Goal: Task Accomplishment & Management: Use online tool/utility

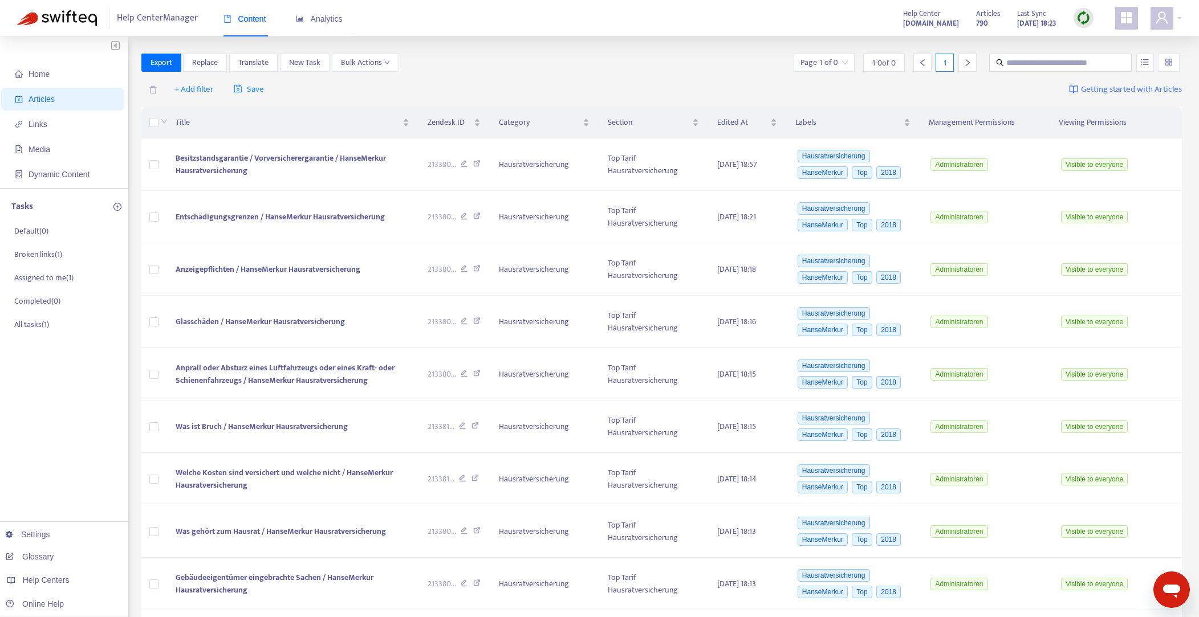
click at [566, 77] on div "+ Add filter Save Getting started with Articles" at bounding box center [661, 89] width 1041 height 27
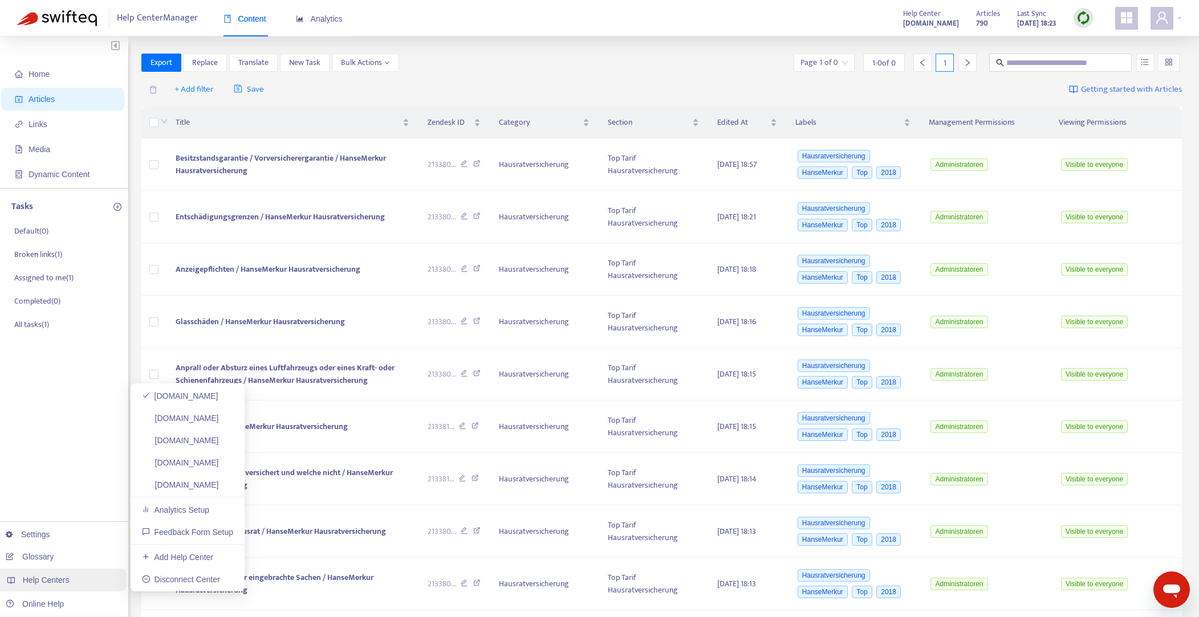
click at [63, 582] on span "Help Centers" at bounding box center [46, 580] width 47 height 9
click at [204, 483] on link "[DOMAIN_NAME]" at bounding box center [180, 485] width 77 height 9
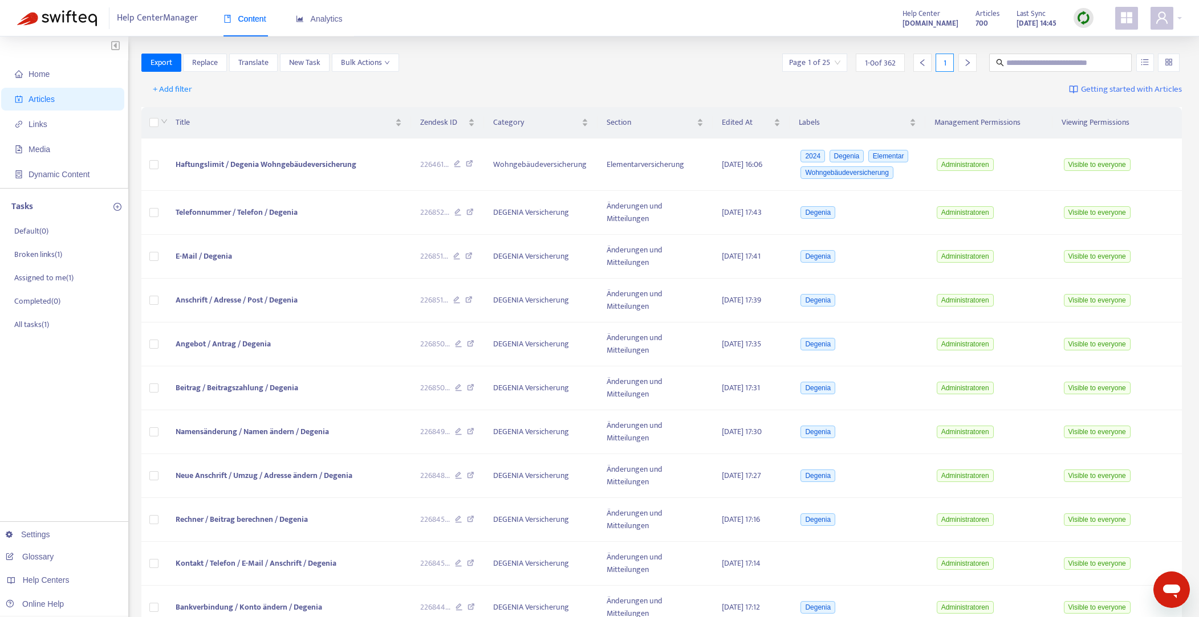
click at [1085, 18] on img at bounding box center [1083, 18] width 14 height 14
click at [1105, 42] on link "Quick Sync" at bounding box center [1107, 41] width 48 height 13
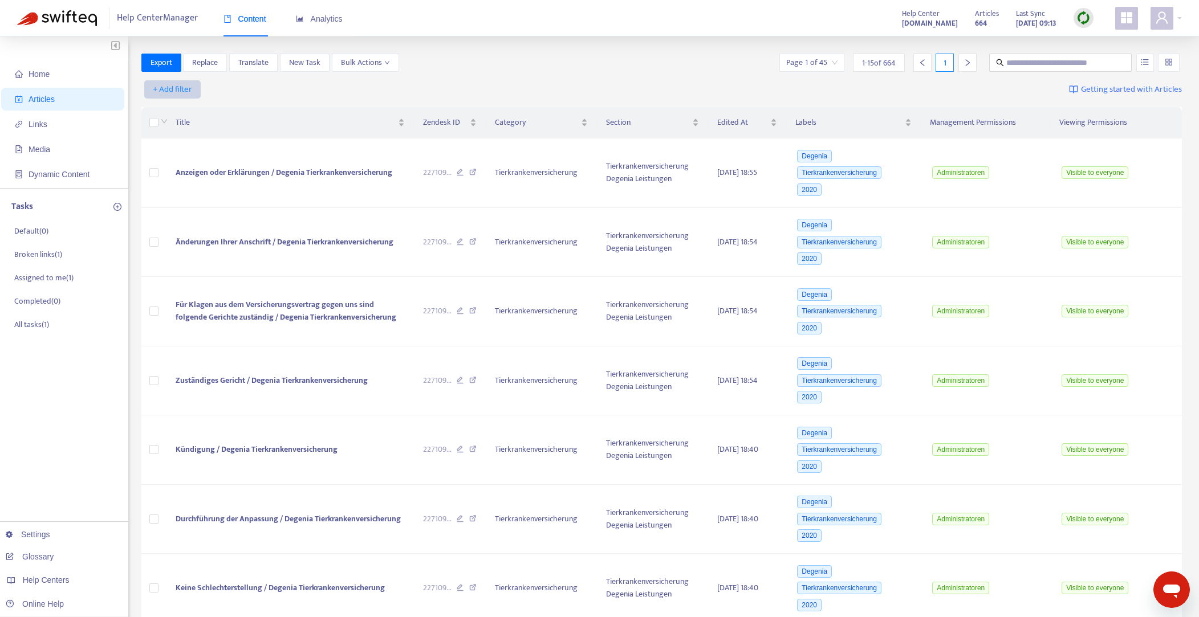
click at [170, 90] on span "+ Add filter" at bounding box center [172, 90] width 39 height 14
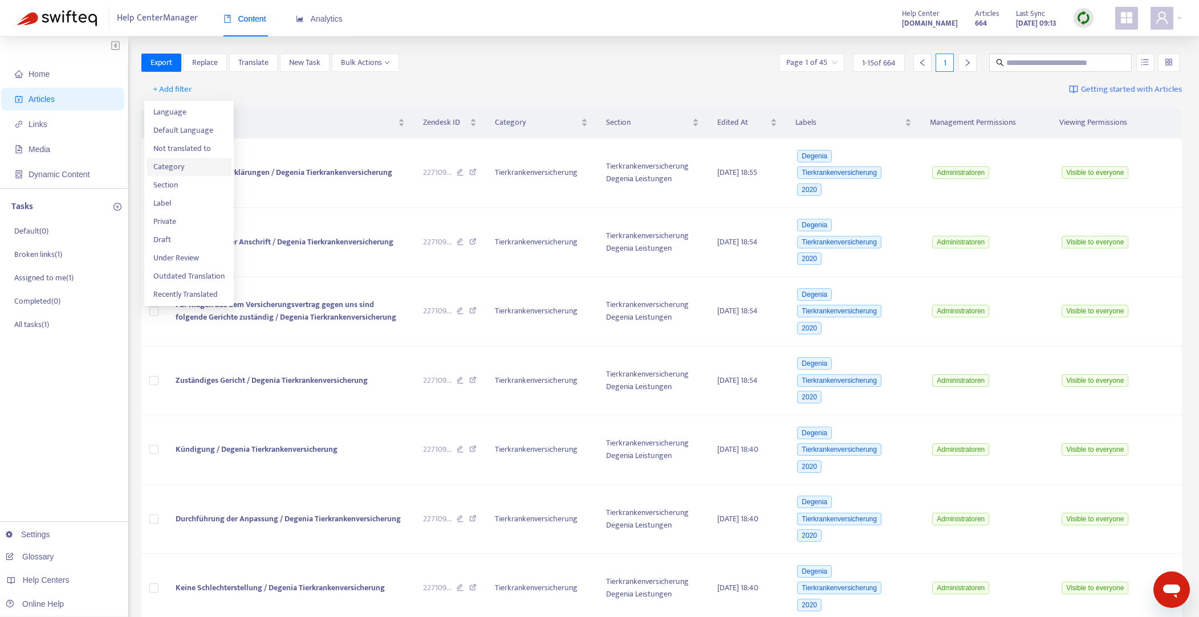
click at [172, 166] on span "Category" at bounding box center [188, 167] width 71 height 13
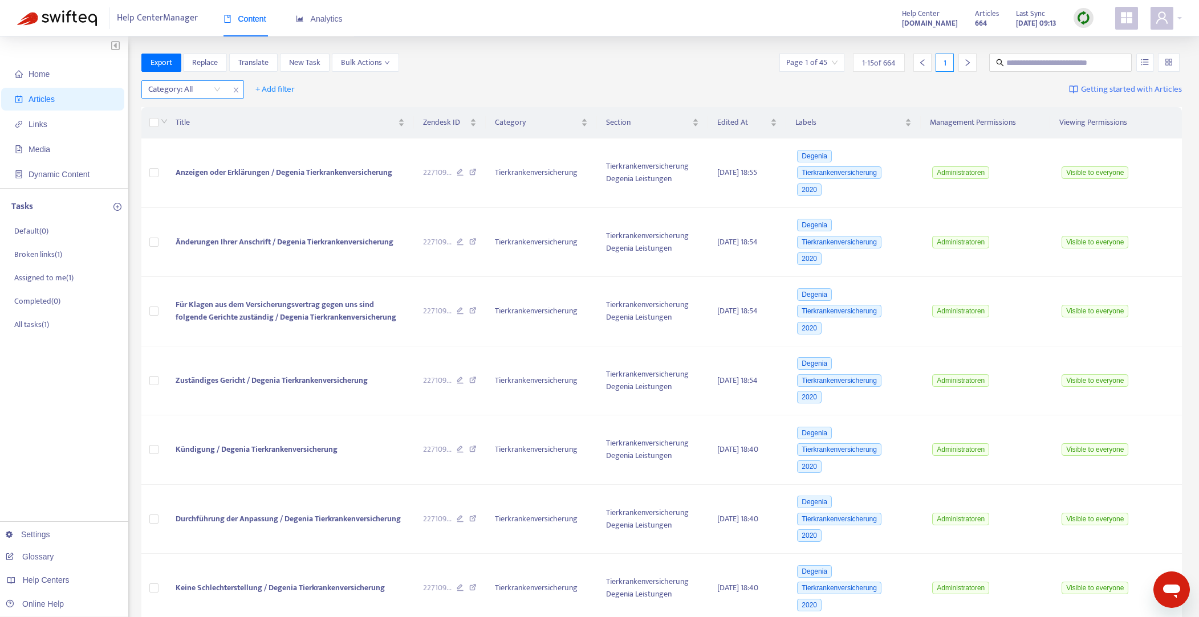
click at [217, 90] on div "Category: All" at bounding box center [184, 89] width 85 height 17
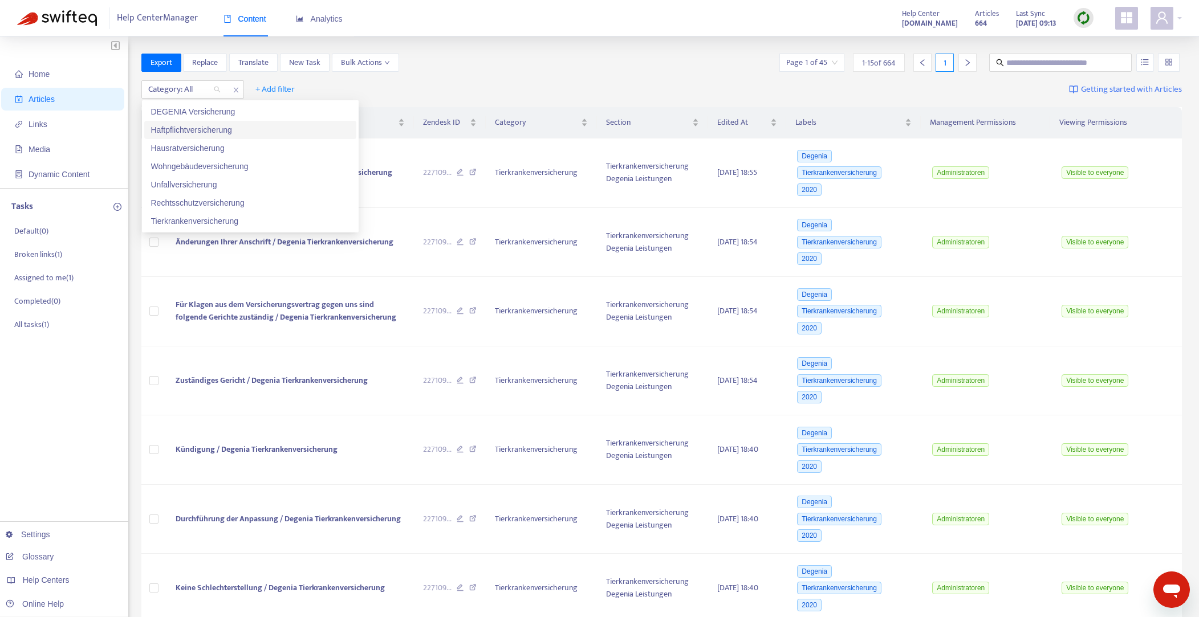
click at [189, 131] on div "Haftpflichtversicherung" at bounding box center [250, 130] width 198 height 13
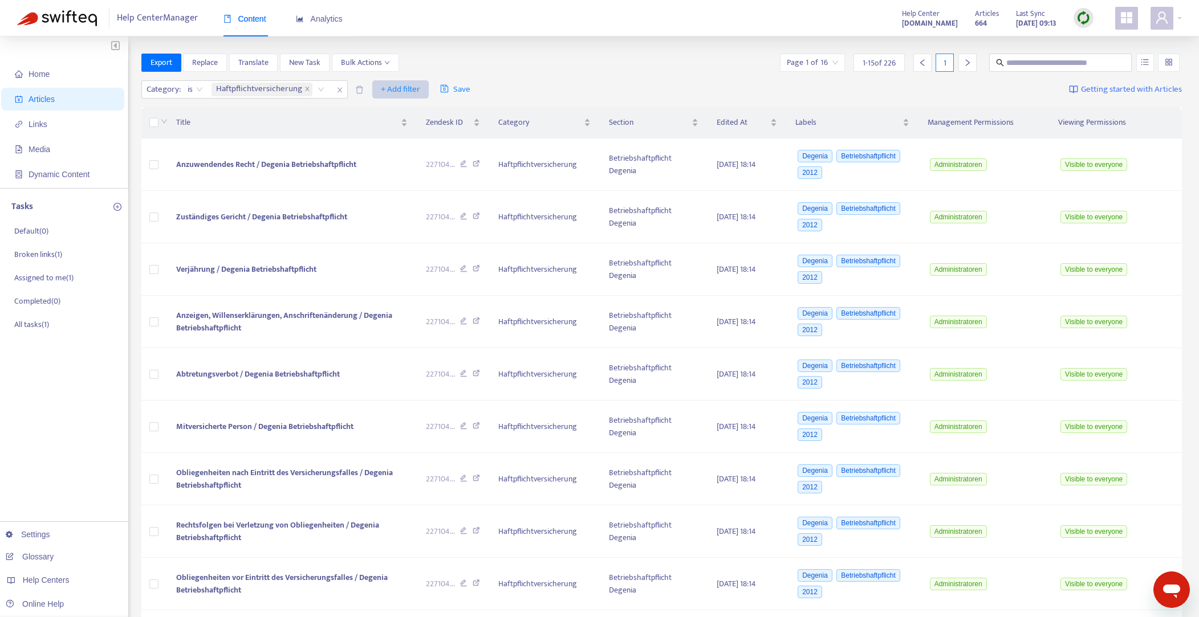
click at [401, 90] on span "+ Add filter" at bounding box center [400, 90] width 39 height 14
click at [397, 164] on span "Section" at bounding box center [416, 167] width 71 height 13
click at [425, 89] on div "Section: All" at bounding box center [393, 89] width 85 height 17
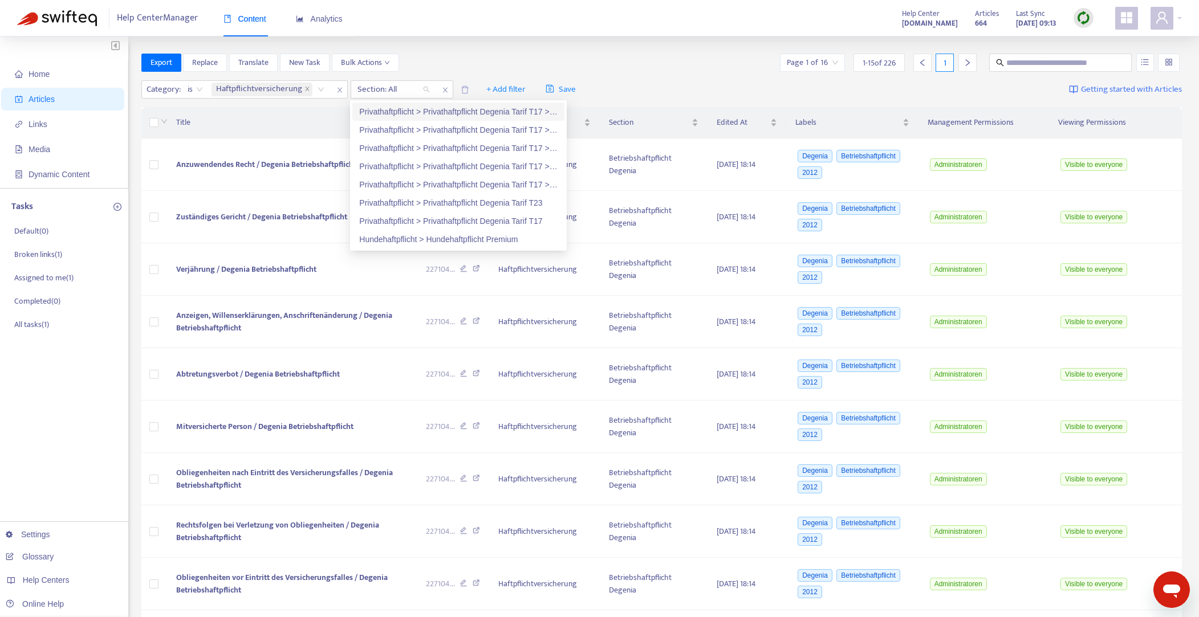
click at [477, 115] on div "Privathaftpflicht > Privathaftpflicht Degenia Tarif T17 > Privathaftpflichtvers…" at bounding box center [458, 111] width 198 height 13
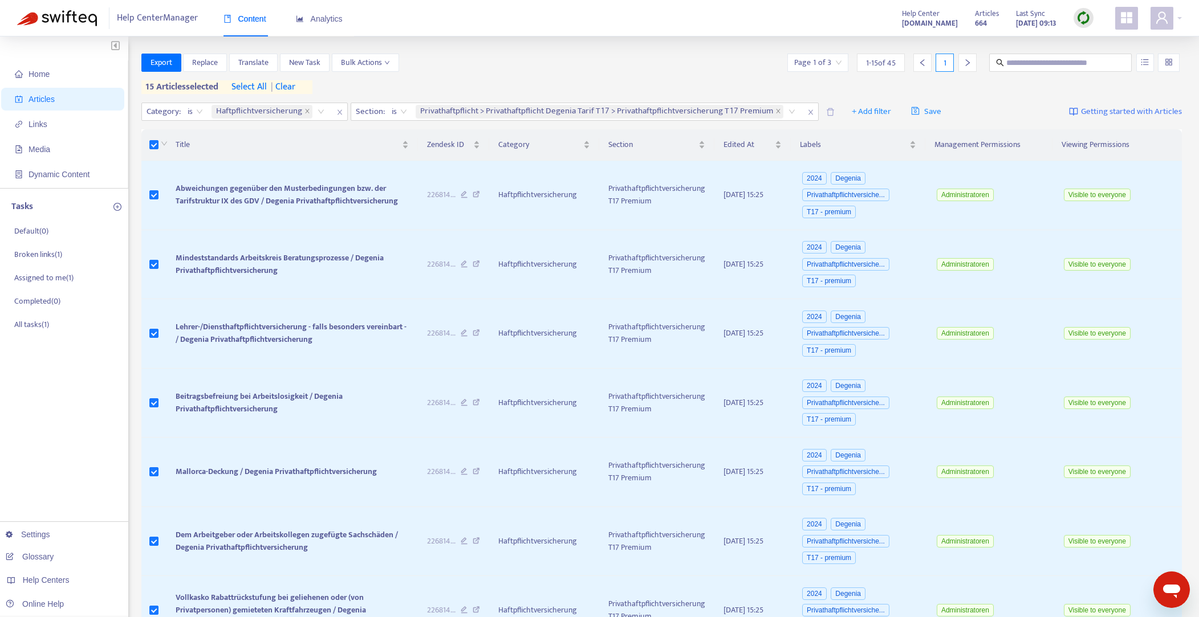
click at [257, 87] on span "select all" at bounding box center [248, 87] width 35 height 14
click at [387, 62] on icon "down" at bounding box center [387, 63] width 6 height 6
click at [374, 139] on span "Change Location" at bounding box center [369, 139] width 56 height 13
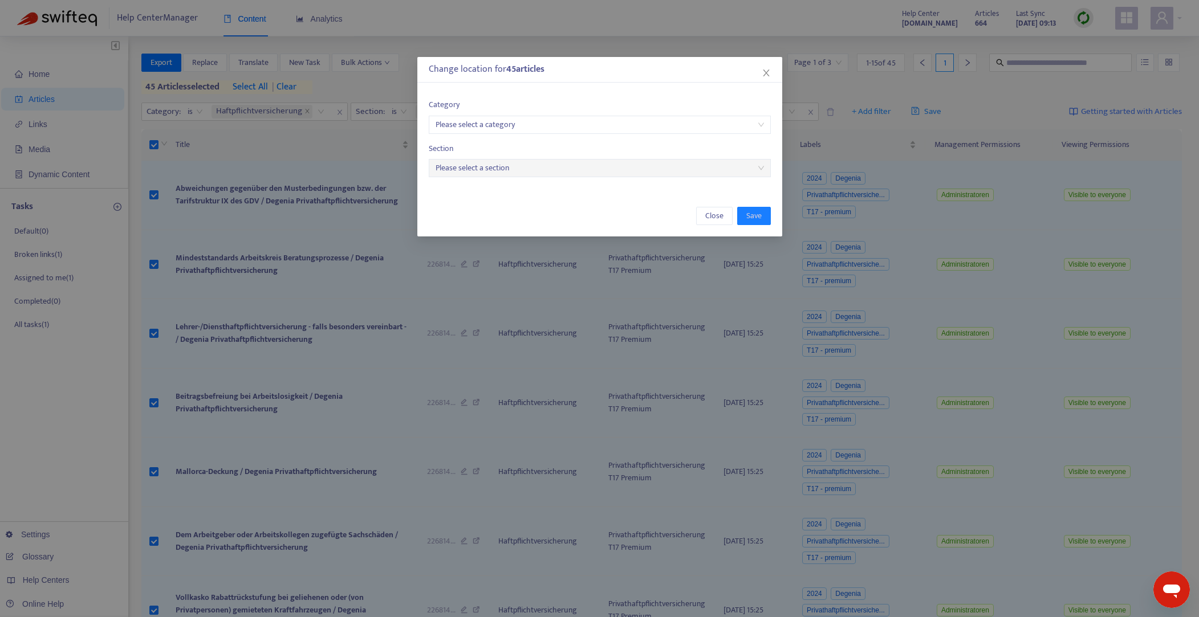
click at [470, 117] on input "search" at bounding box center [600, 124] width 328 height 17
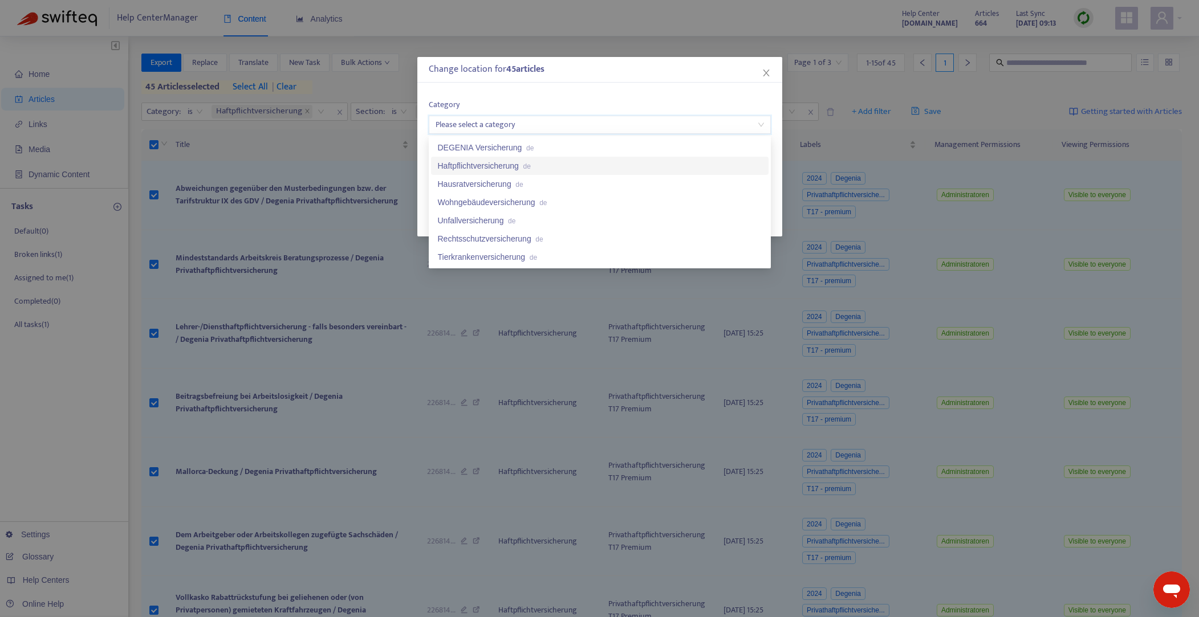
click at [479, 164] on div "Haftpflichtversicherung de" at bounding box center [600, 166] width 324 height 13
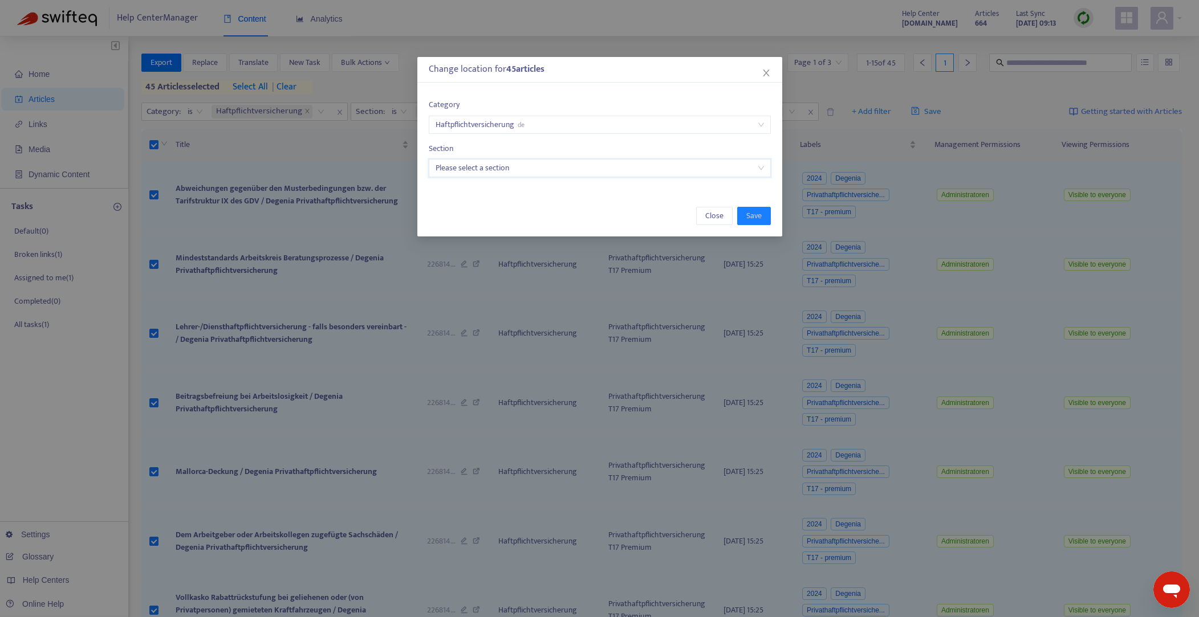
click at [491, 169] on input "search" at bounding box center [600, 168] width 328 height 17
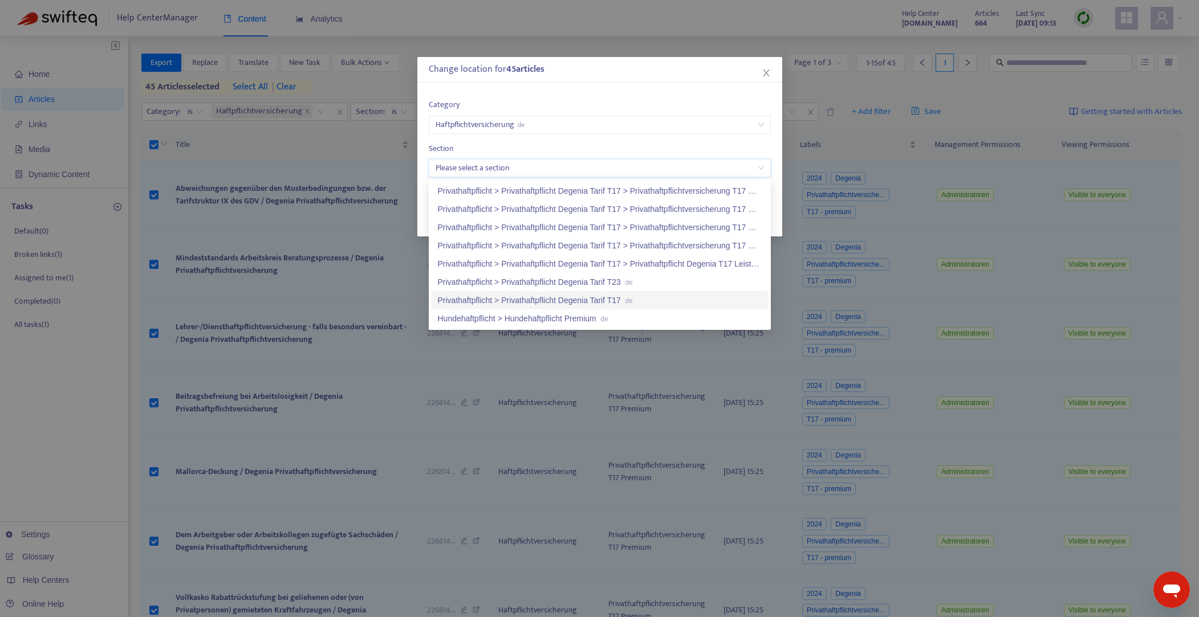
click at [566, 299] on div "Privathaftpflicht > Privathaftpflicht Degenia Tarif T17 de" at bounding box center [600, 300] width 324 height 13
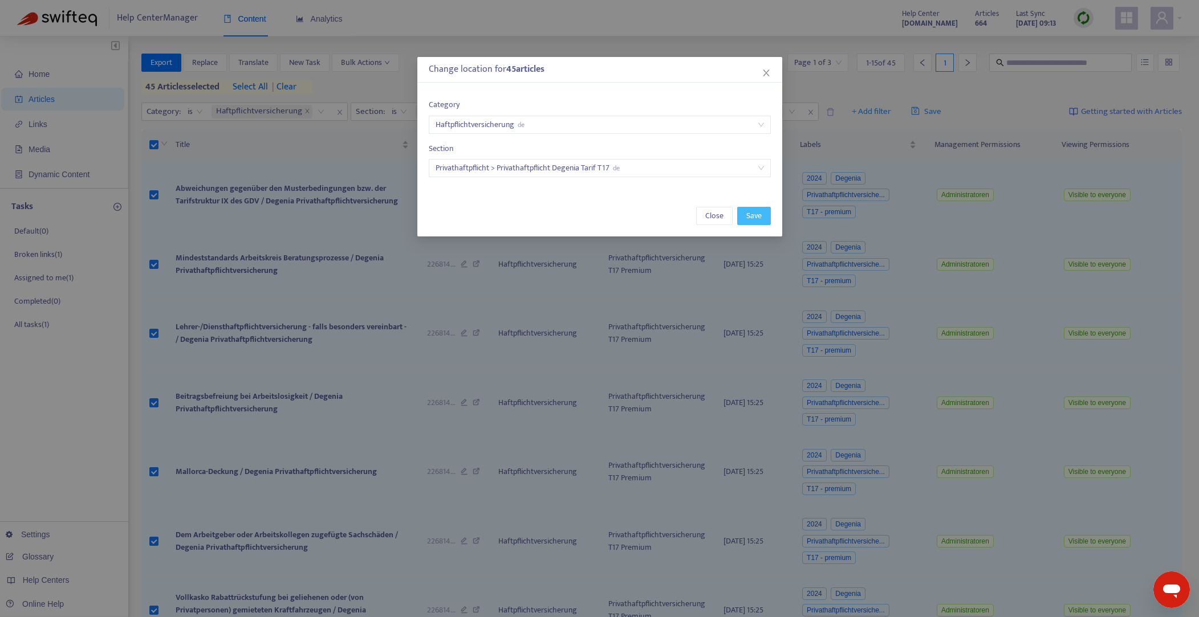
click at [754, 216] on span "Save" at bounding box center [753, 216] width 15 height 13
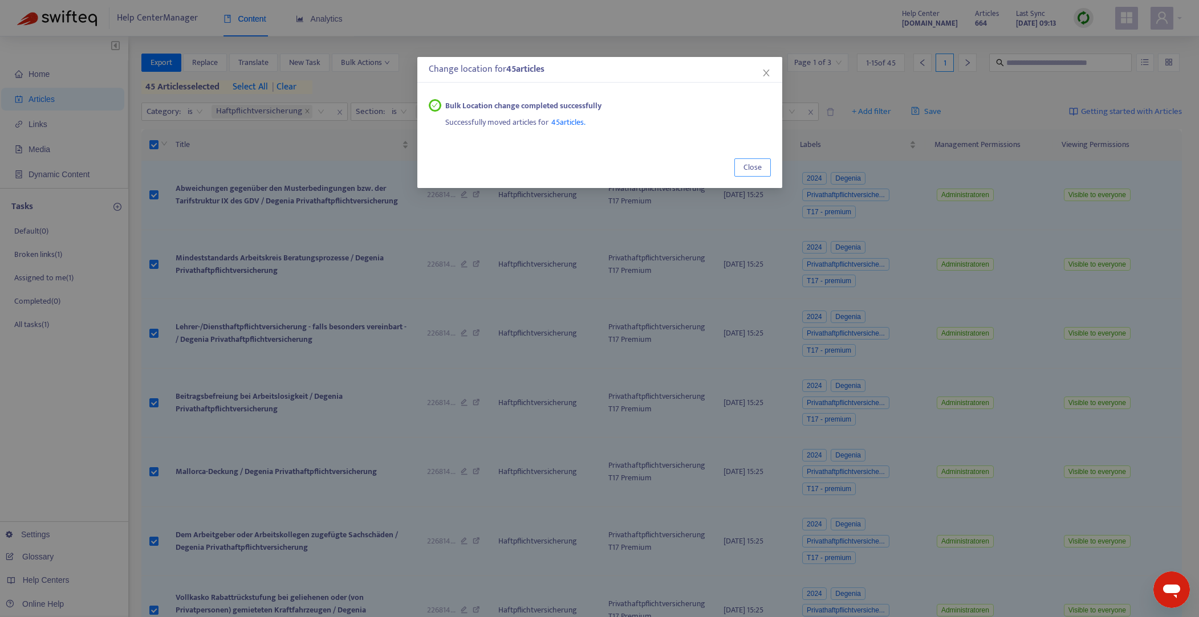
click at [752, 167] on span "Close" at bounding box center [752, 167] width 18 height 13
